Goal: Communication & Community: Answer question/provide support

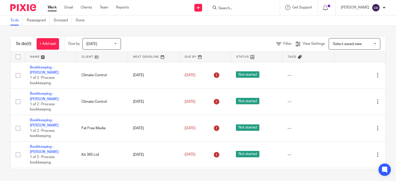
click at [237, 7] on input "Search" at bounding box center [241, 8] width 46 height 5
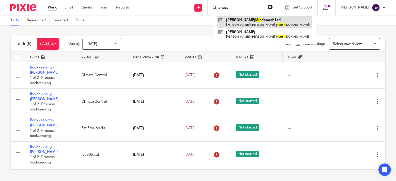
type input "jd min"
click at [236, 22] on link at bounding box center [264, 22] width 95 height 12
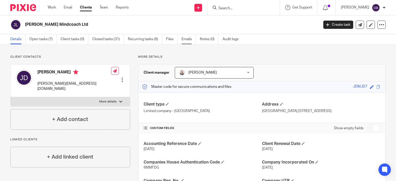
click at [188, 38] on link "Emails" at bounding box center [189, 39] width 14 height 10
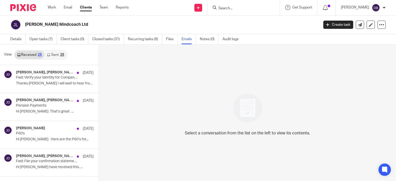
click at [62, 54] on div "25" at bounding box center [62, 55] width 4 height 4
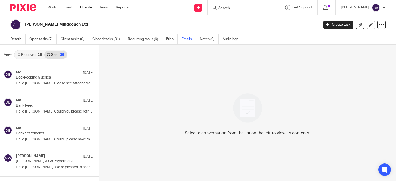
scroll to position [1, 0]
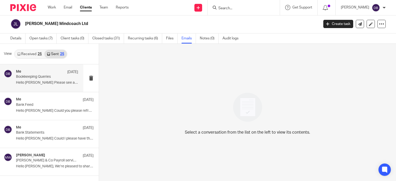
click at [56, 75] on p "Bookkeeping Queries" at bounding box center [41, 77] width 50 height 4
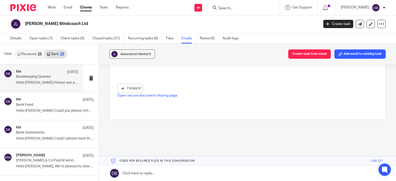
scroll to position [0, 0]
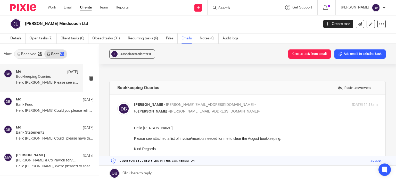
click at [250, 10] on input "Search" at bounding box center [241, 8] width 46 height 5
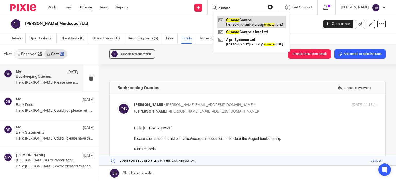
type input "climate"
click at [247, 24] on link at bounding box center [251, 22] width 69 height 12
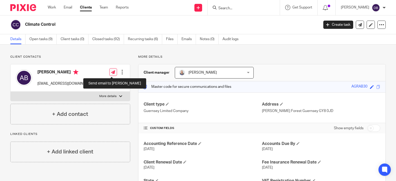
click at [114, 71] on icon at bounding box center [113, 72] width 4 height 4
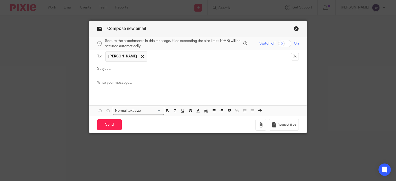
click at [225, 71] on input "Subject:" at bounding box center [206, 69] width 186 height 12
type input "Bookkeeping Queries"
click at [187, 81] on p at bounding box center [198, 82] width 202 height 5
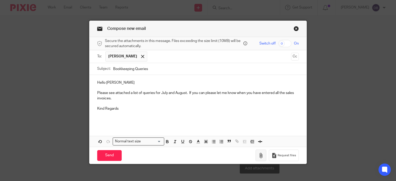
click at [262, 153] on icon "button" at bounding box center [261, 155] width 5 height 5
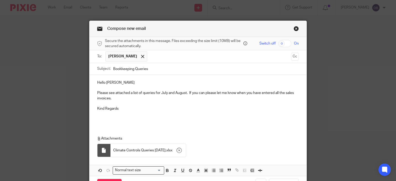
click at [281, 41] on input "checkbox" at bounding box center [284, 43] width 13 height 7
checkbox input "true"
click at [186, 93] on p "Please see attached a list of queries for July and August. If you can please le…" at bounding box center [198, 96] width 202 height 11
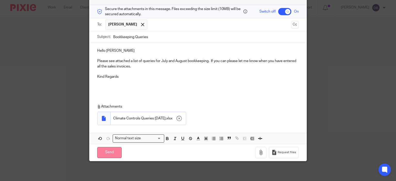
click at [109, 153] on input "Send" at bounding box center [109, 152] width 25 height 11
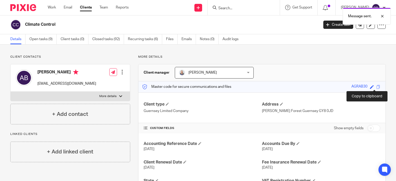
click at [377, 88] on span at bounding box center [379, 87] width 4 height 4
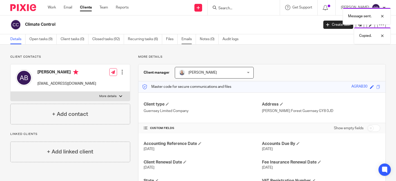
click at [182, 42] on link "Emails" at bounding box center [189, 39] width 14 height 10
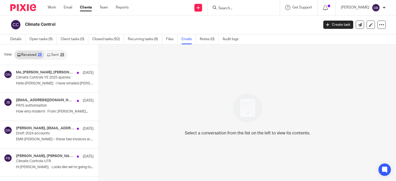
click at [55, 57] on link "Sent 25" at bounding box center [55, 55] width 22 height 8
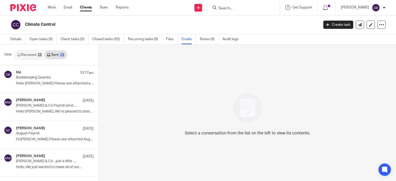
scroll to position [1, 0]
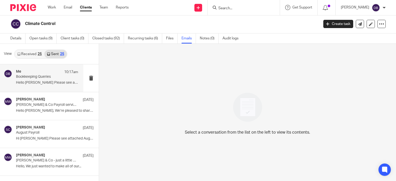
click at [56, 78] on p "Bookkeeping Queries" at bounding box center [41, 77] width 50 height 4
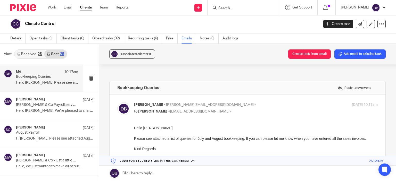
scroll to position [77, 0]
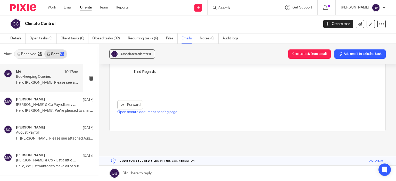
click at [156, 112] on link "Open secure document sharing page" at bounding box center [147, 112] width 60 height 4
click at [261, 6] on input "Search" at bounding box center [241, 8] width 46 height 5
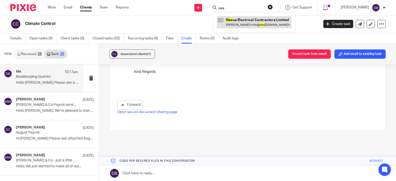
type input "nex"
click at [254, 25] on link at bounding box center [254, 22] width 75 height 12
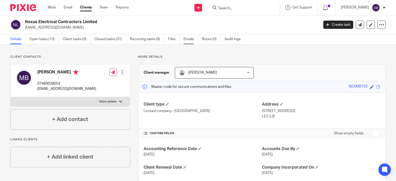
click at [187, 39] on link "Emails" at bounding box center [191, 39] width 14 height 10
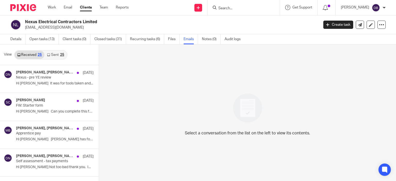
click at [56, 54] on link "Sent 25" at bounding box center [55, 55] width 22 height 8
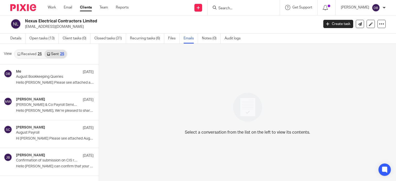
click at [31, 53] on link "Received 25" at bounding box center [30, 54] width 30 height 8
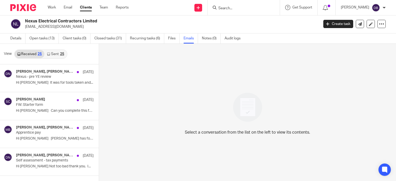
click at [50, 50] on div "Received 25 Sent 25" at bounding box center [40, 54] width 53 height 9
click at [55, 52] on link "Sent 25" at bounding box center [55, 54] width 22 height 8
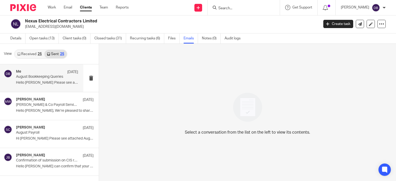
click at [42, 82] on p "Hello Matt Please see attached a list of..." at bounding box center [47, 83] width 62 height 4
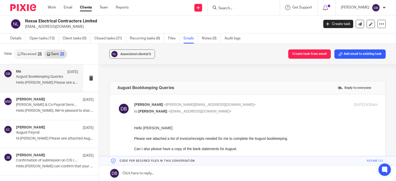
scroll to position [0, 0]
click at [17, 37] on link "Details" at bounding box center [17, 39] width 15 height 10
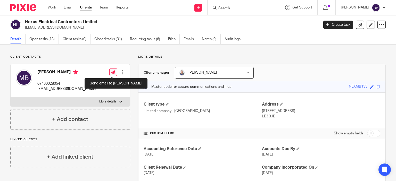
click at [111, 73] on icon at bounding box center [113, 72] width 4 height 4
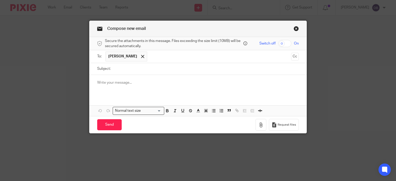
click at [119, 68] on input "Subject:" at bounding box center [206, 69] width 186 height 12
type input "Bookkeeping Queries"
click at [120, 84] on p at bounding box center [198, 82] width 202 height 5
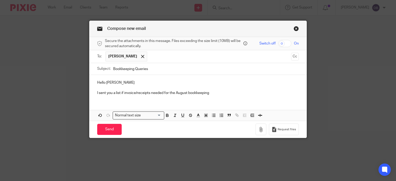
click at [122, 93] on p "I sent you a list if invoice/receipts needed for the August bookkeeping" at bounding box center [198, 93] width 202 height 5
click at [245, 93] on p "I sent you a list of the invoice/receipts needed for the August bookkeeping" at bounding box center [198, 93] width 202 height 5
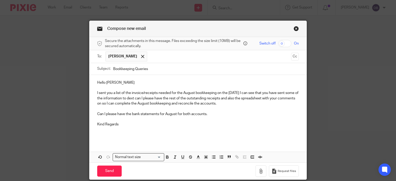
click at [120, 139] on div "Hello [PERSON_NAME] sent you a list of the invoice/receipts needed for the Augu…" at bounding box center [199, 108] width 218 height 67
click at [278, 174] on button "Request files" at bounding box center [284, 172] width 30 height 12
click at [108, 170] on input "Send" at bounding box center [109, 171] width 25 height 11
